Goal: Transaction & Acquisition: Purchase product/service

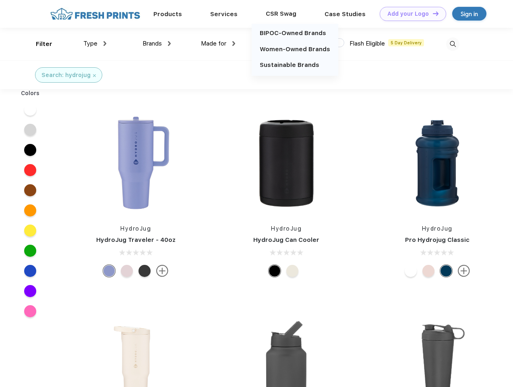
scroll to position [0, 0]
click at [410, 14] on link "Add your Logo Design Tool" at bounding box center [413, 14] width 66 height 14
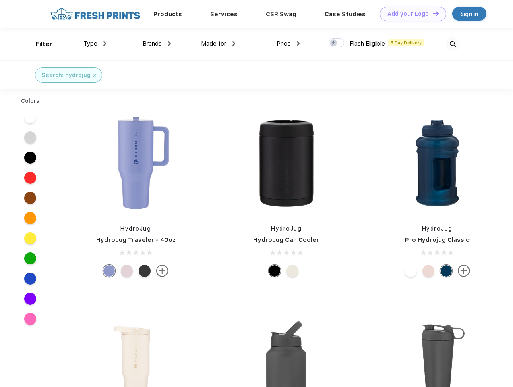
click at [0, 0] on div "Design Tool" at bounding box center [0, 0] width 0 height 0
click at [432, 13] on link "Add your Logo Design Tool" at bounding box center [413, 14] width 66 height 14
click at [39, 44] on div "Filter" at bounding box center [44, 43] width 17 height 9
click at [95, 43] on span "Type" at bounding box center [90, 43] width 14 height 7
click at [157, 43] on span "Brands" at bounding box center [152, 43] width 19 height 7
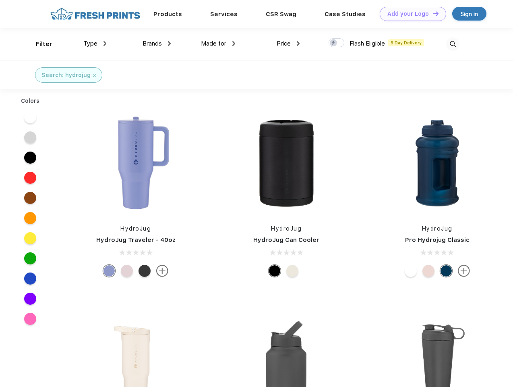
click at [218, 43] on span "Made for" at bounding box center [213, 43] width 25 height 7
click at [288, 43] on span "Price" at bounding box center [284, 43] width 14 height 7
click at [337, 43] on div at bounding box center [337, 42] width 16 height 9
click at [334, 43] on input "checkbox" at bounding box center [331, 40] width 5 height 5
checkbox input "true"
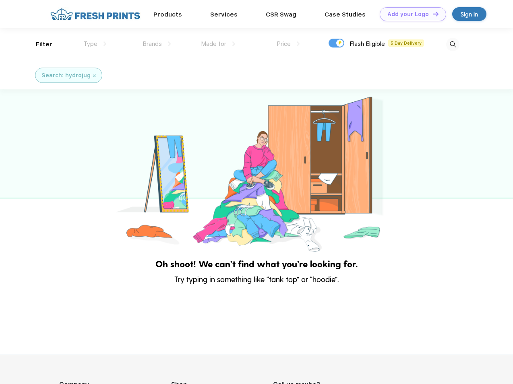
click at [453, 44] on img at bounding box center [452, 44] width 13 height 13
